Goal: Information Seeking & Learning: Learn about a topic

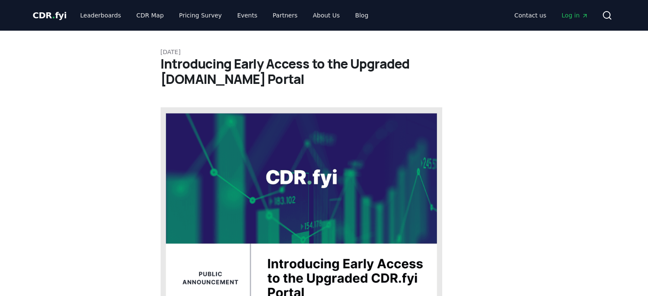
scroll to position [39, 0]
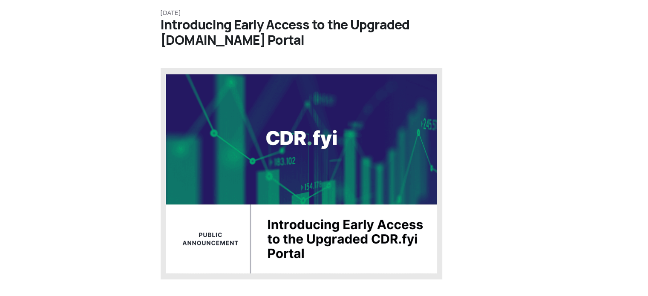
click at [354, 120] on img at bounding box center [302, 173] width 282 height 211
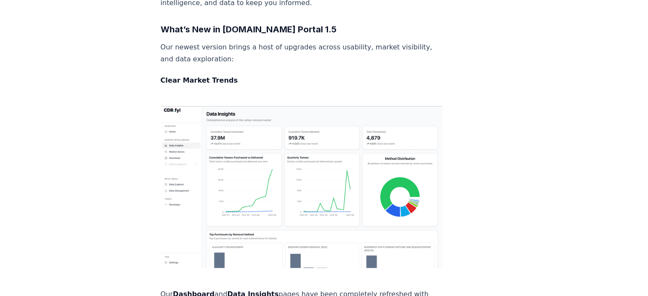
scroll to position [447, 0]
drag, startPoint x: 175, startPoint y: 236, endPoint x: 393, endPoint y: 257, distance: 219.8
copy p "Dashboard and Data Insights pages have been completely refreshed with cleaner v…"
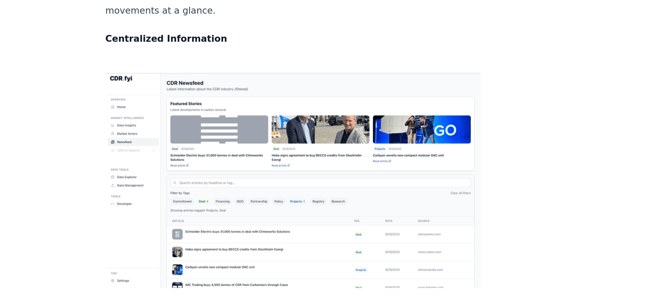
scroll to position [715, 0]
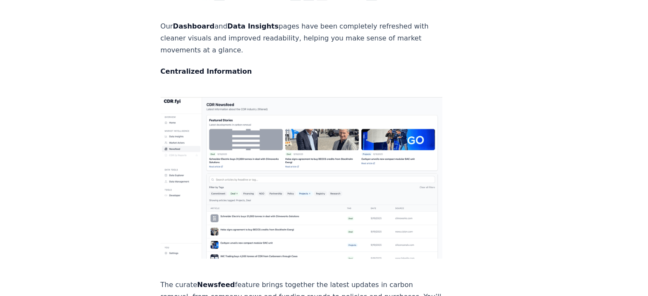
click at [500, 184] on div "[DATE] Introducing Early Access to the Upgraded [DOMAIN_NAME] Portal As the car…" at bounding box center [324, 43] width 596 height 1456
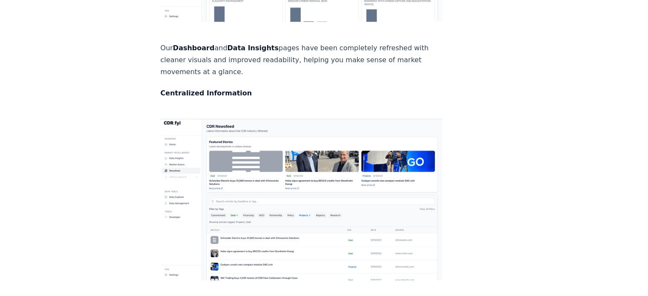
scroll to position [695, 0]
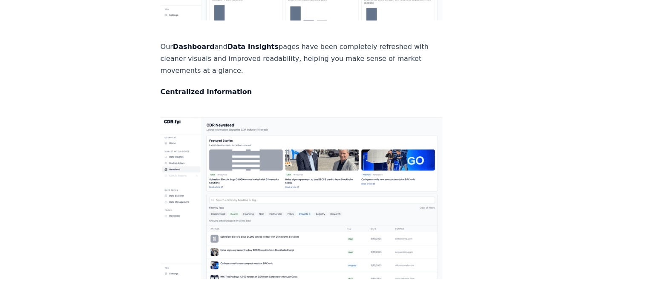
click at [461, 158] on article "[DATE] Introducing Early Access to the Upgraded [DOMAIN_NAME] Portal As the car…" at bounding box center [324, 64] width 327 height 1456
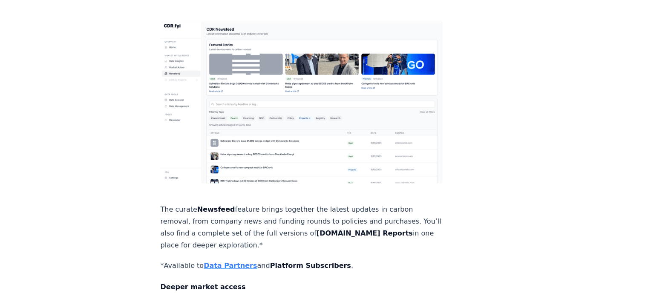
scroll to position [797, 0]
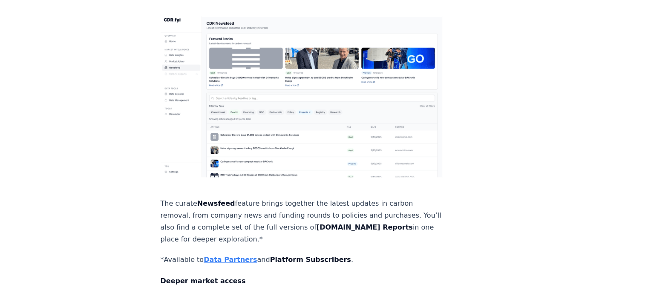
drag, startPoint x: 206, startPoint y: 149, endPoint x: 350, endPoint y: 161, distance: 144.8
click at [350, 198] on p "The curate Newsfeed feature brings together the latest updates in carbon remova…" at bounding box center [302, 222] width 282 height 48
copy p "a complete set of the full versions of [DOMAIN_NAME] Reports in one place for d…"
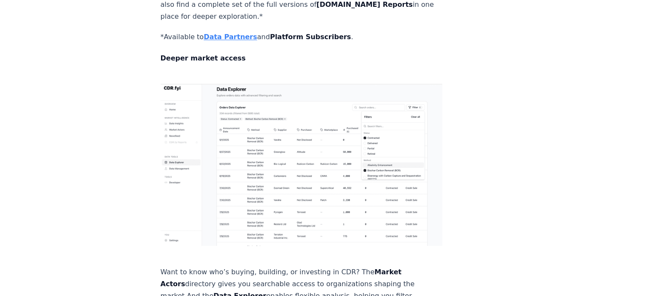
scroll to position [1020, 0]
drag, startPoint x: 356, startPoint y: 171, endPoint x: 349, endPoint y: 207, distance: 37.0
click at [349, 266] on p "Want to know who’s buying, building, or investing in CDR? The Market Actors dir…" at bounding box center [302, 290] width 282 height 48
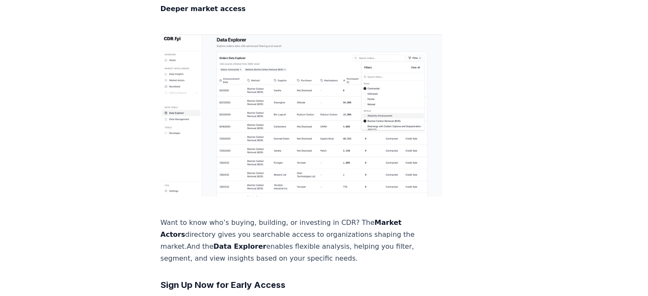
scroll to position [1070, 0]
drag, startPoint x: 357, startPoint y: 121, endPoint x: 188, endPoint y: 134, distance: 169.1
click at [188, 216] on p "Want to know who’s buying, building, or investing in CDR? The Market Actors dir…" at bounding box center [302, 240] width 282 height 48
copy p "Market Actors directory"
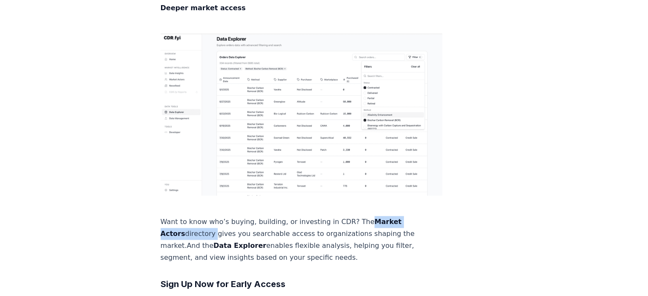
drag, startPoint x: 167, startPoint y: 147, endPoint x: 312, endPoint y: 159, distance: 144.9
click at [312, 216] on p "Want to know who’s buying, building, or investing in CDR? The Market Actors dir…" at bounding box center [302, 240] width 282 height 48
copy p "e Data Explorer enables flexible analysis, helping you filter, segment, and vie…"
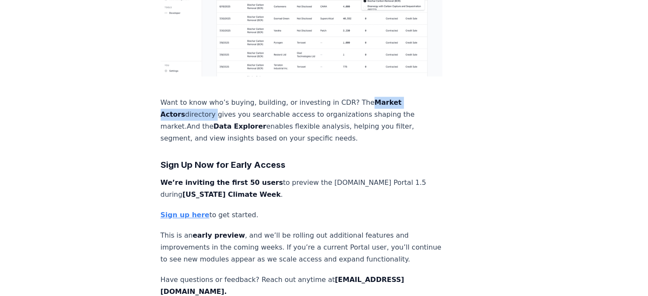
scroll to position [1192, 0]
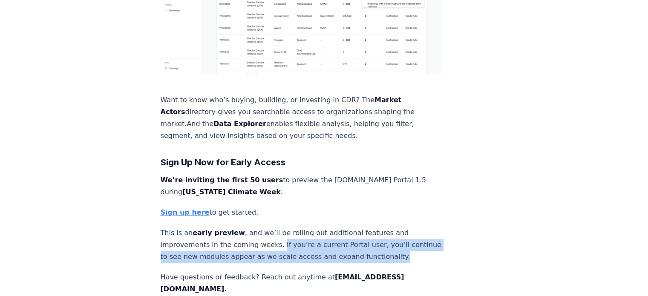
drag, startPoint x: 273, startPoint y: 144, endPoint x: 317, endPoint y: 168, distance: 50.3
click at [317, 227] on p "This is an early preview , and we’ll be rolling out additional features and imp…" at bounding box center [302, 245] width 282 height 36
copy p "If you’re a current Portal user, you’ll continue to see new modules appear as w…"
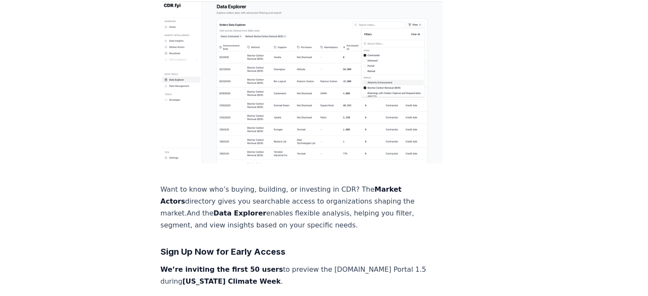
scroll to position [1135, 0]
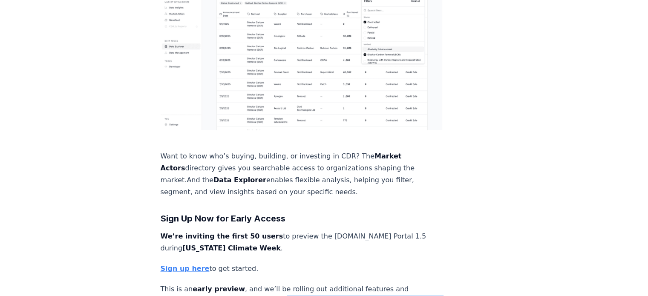
click at [192, 264] on strong "Sign up here" at bounding box center [185, 268] width 49 height 8
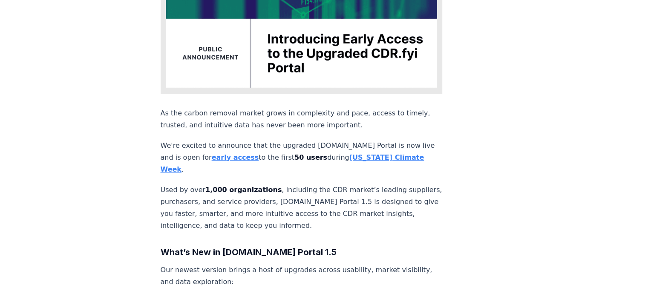
scroll to position [235, 0]
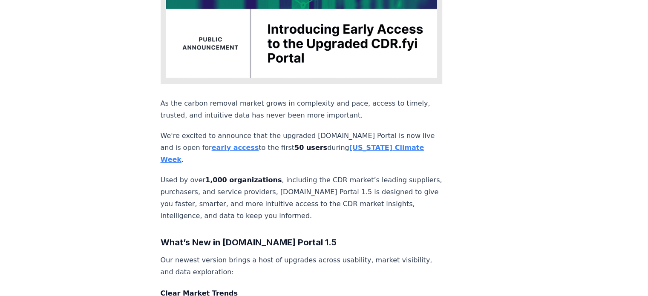
click at [212, 144] on strong "early access" at bounding box center [235, 148] width 47 height 8
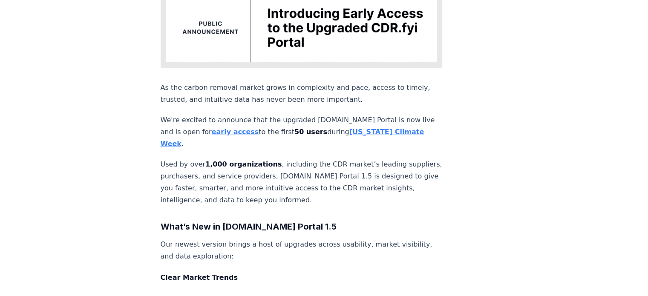
scroll to position [254, 0]
